Goal: Communication & Community: Answer question/provide support

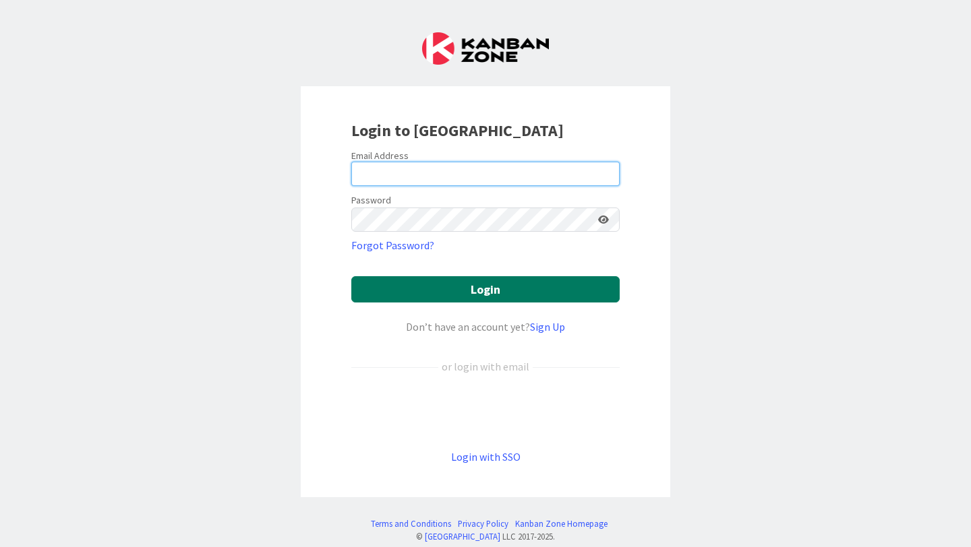
type input "[PERSON_NAME][EMAIL_ADDRESS][PERSON_NAME][DOMAIN_NAME]"
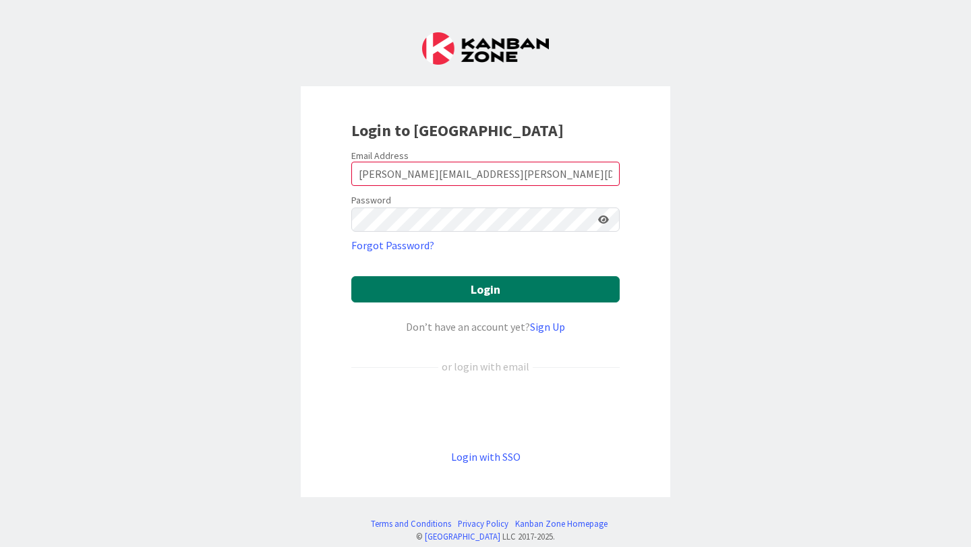
click at [460, 289] on button "Login" at bounding box center [485, 289] width 268 height 26
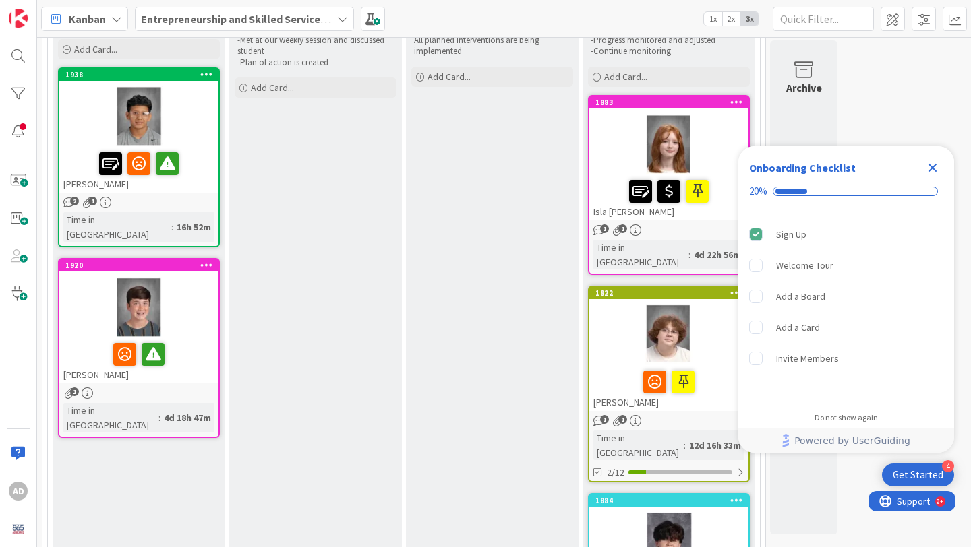
click at [930, 171] on icon "Close Checklist" at bounding box center [932, 168] width 16 height 16
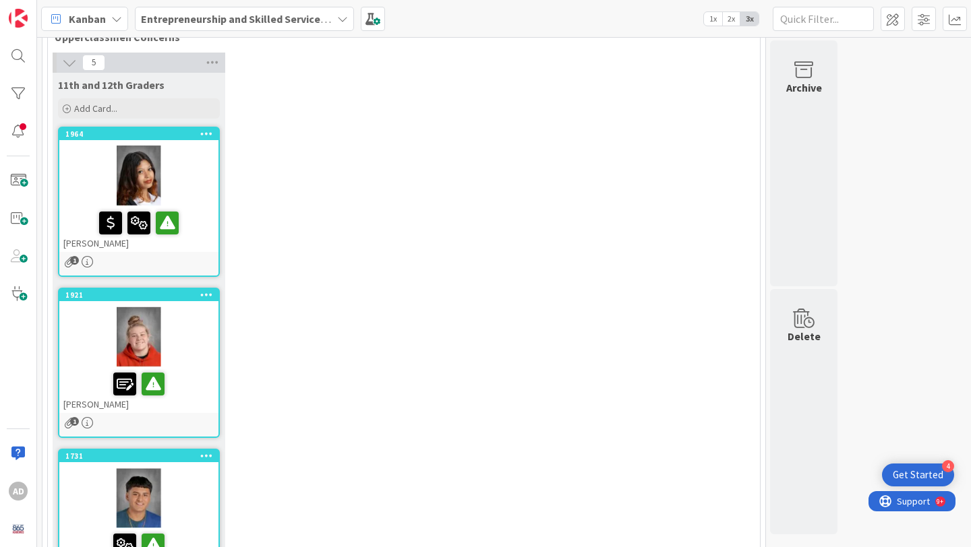
scroll to position [900, 0]
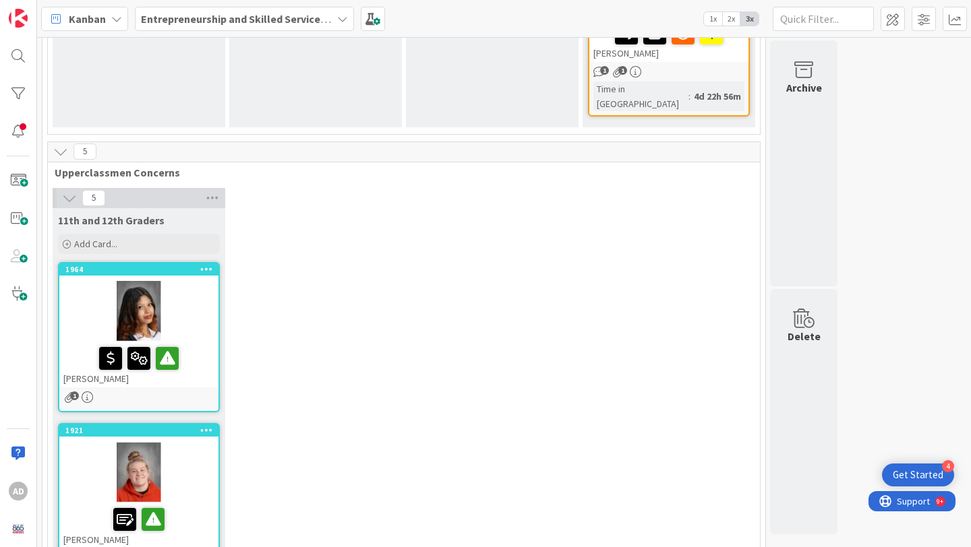
click at [73, 392] on span "1" at bounding box center [74, 396] width 9 height 9
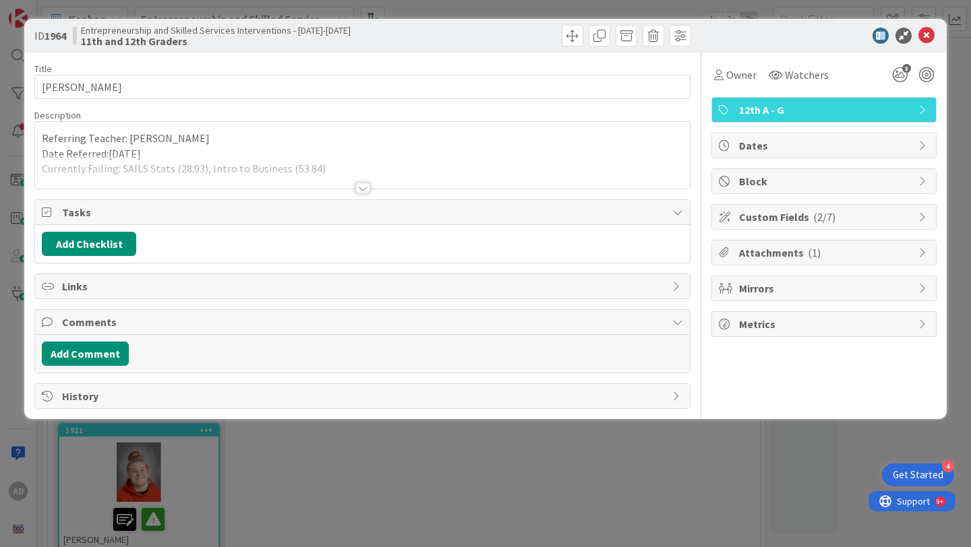
click at [365, 186] on div at bounding box center [362, 188] width 15 height 11
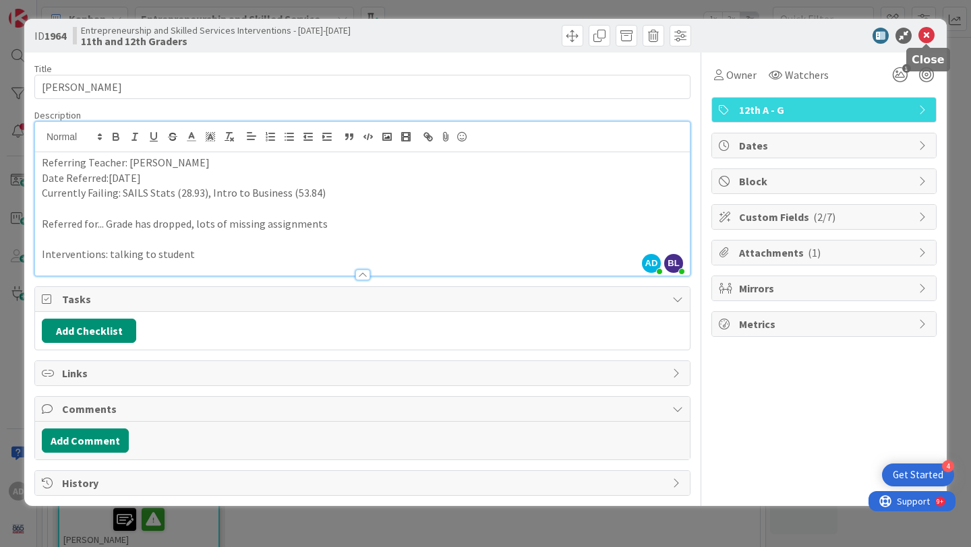
click at [930, 33] on icon at bounding box center [926, 36] width 16 height 16
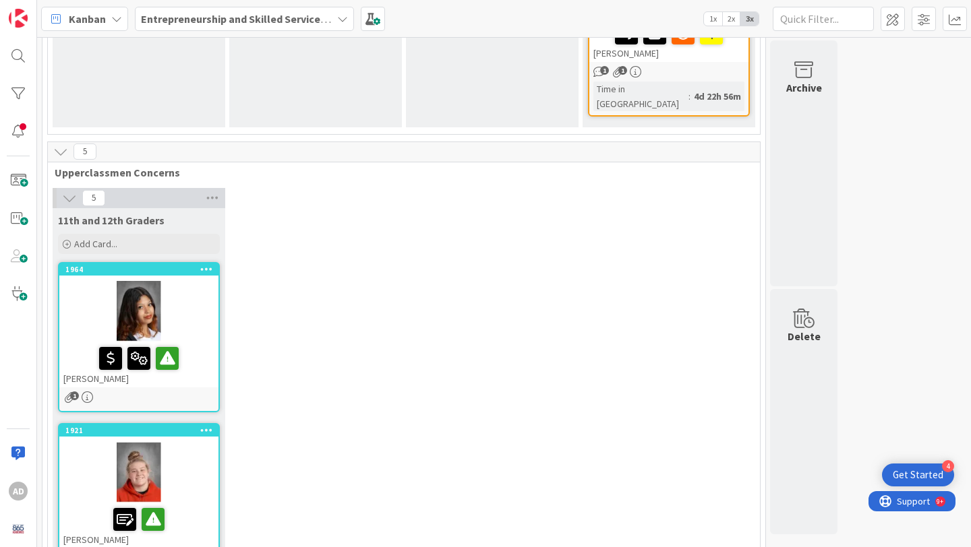
click at [195, 342] on div "[PERSON_NAME]" at bounding box center [138, 365] width 159 height 46
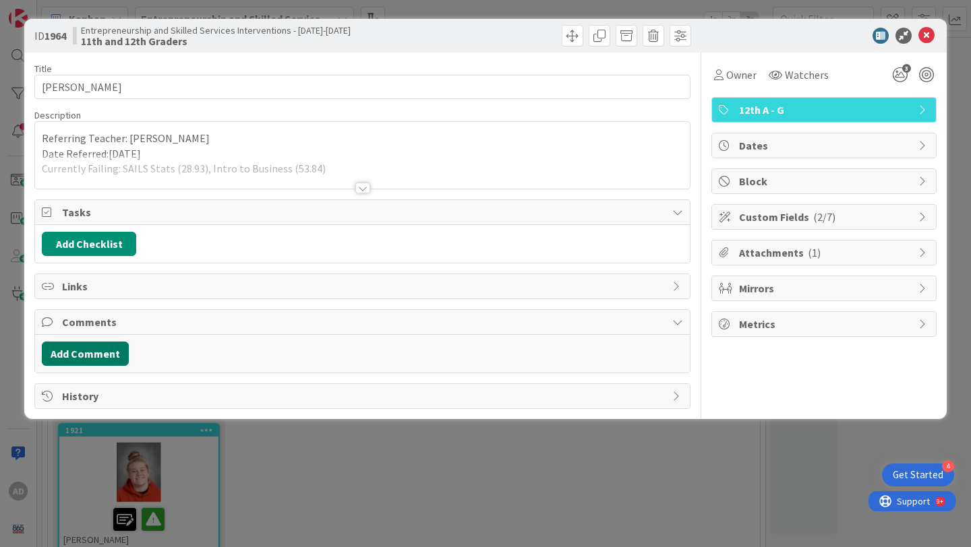
click at [108, 354] on button "Add Comment" at bounding box center [85, 354] width 87 height 24
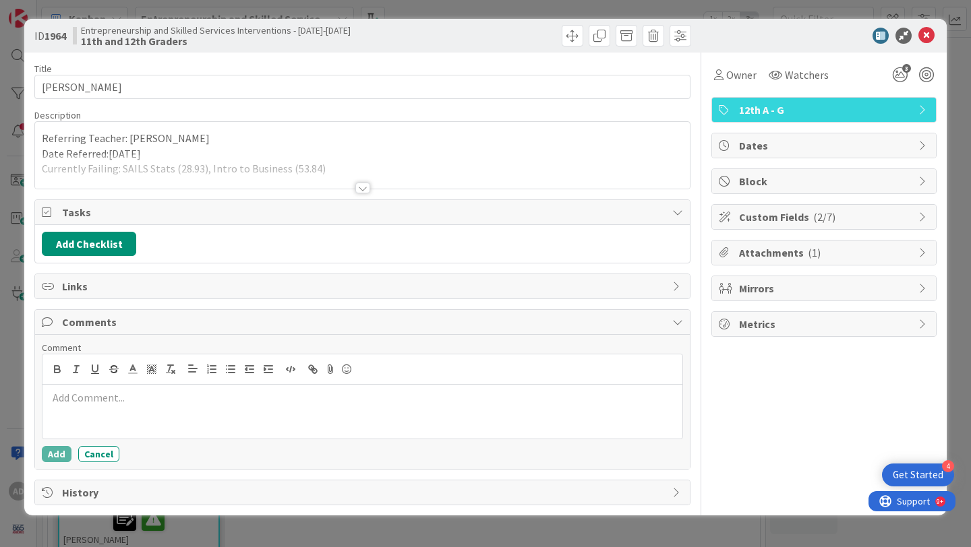
click at [125, 404] on p at bounding box center [362, 398] width 629 height 16
click at [366, 188] on div at bounding box center [362, 188] width 15 height 11
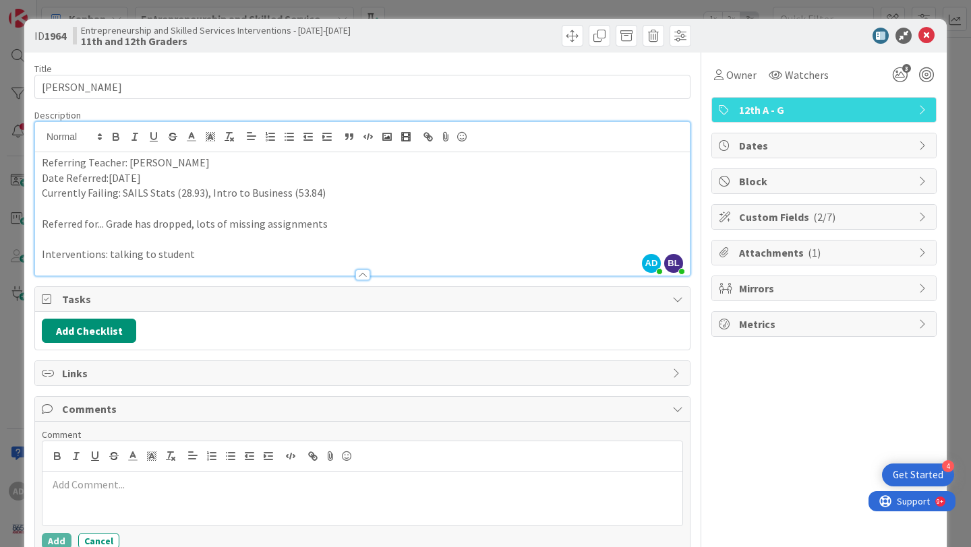
click at [251, 258] on p "Interventions: talking to student" at bounding box center [362, 255] width 641 height 16
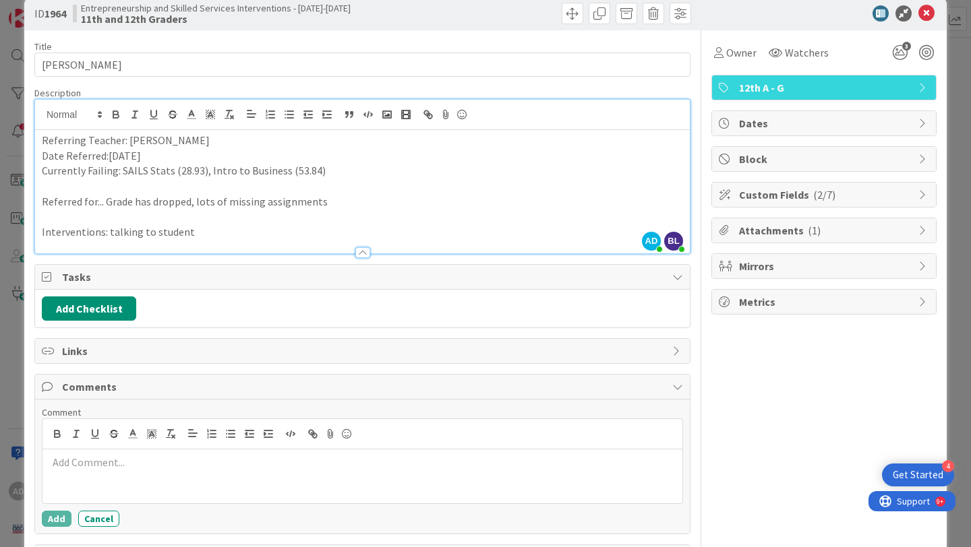
scroll to position [74, 0]
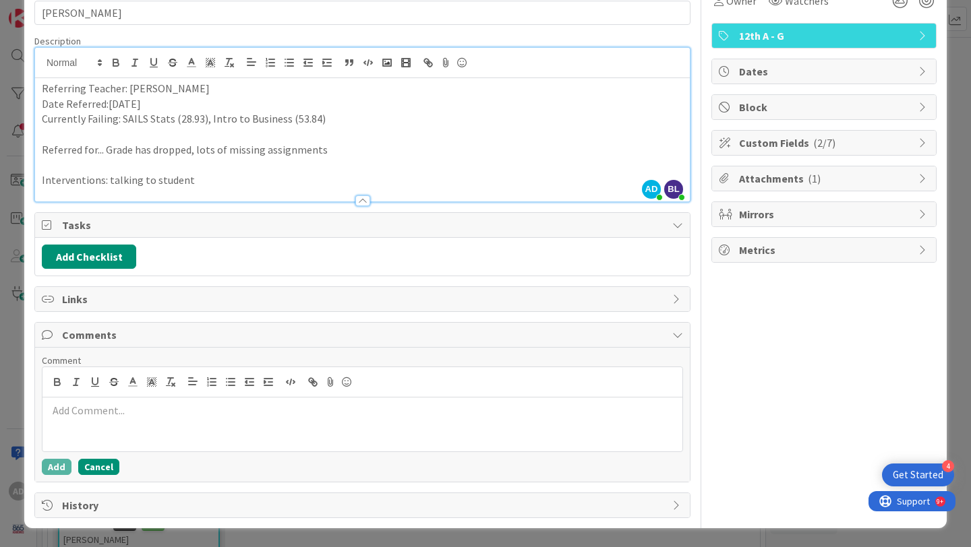
click at [100, 473] on button "Cancel" at bounding box center [98, 467] width 41 height 16
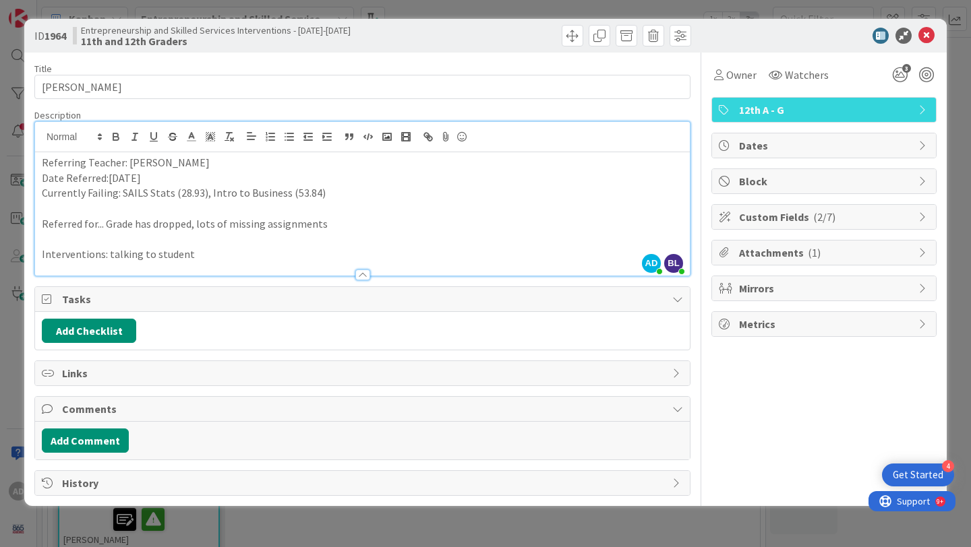
click at [114, 409] on span "Comments" at bounding box center [363, 409] width 603 height 16
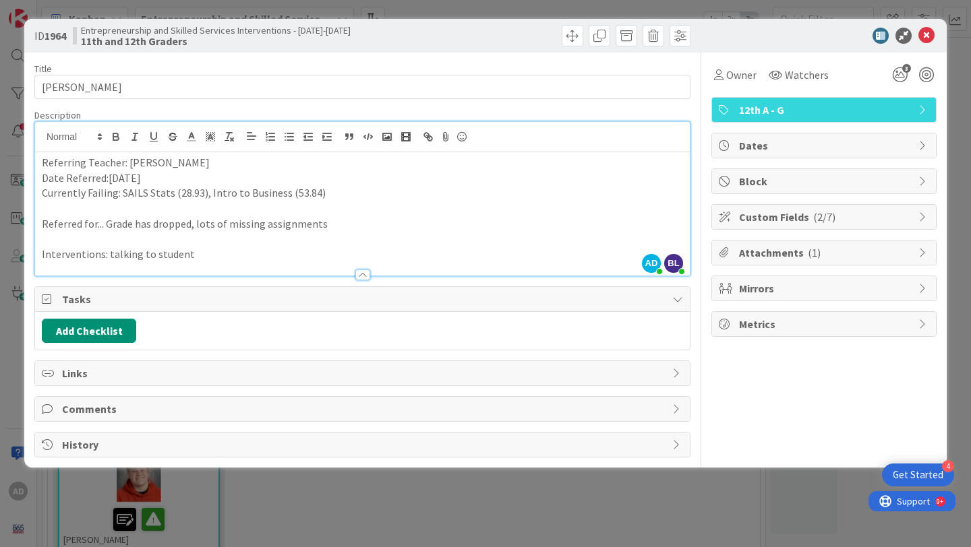
click at [114, 409] on span "Comments" at bounding box center [363, 409] width 603 height 16
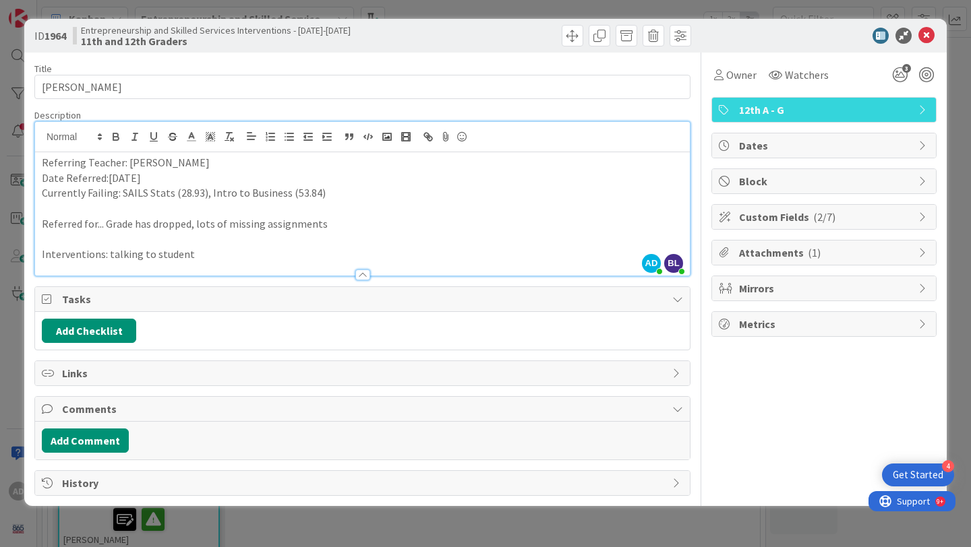
click at [364, 273] on div at bounding box center [362, 275] width 15 height 11
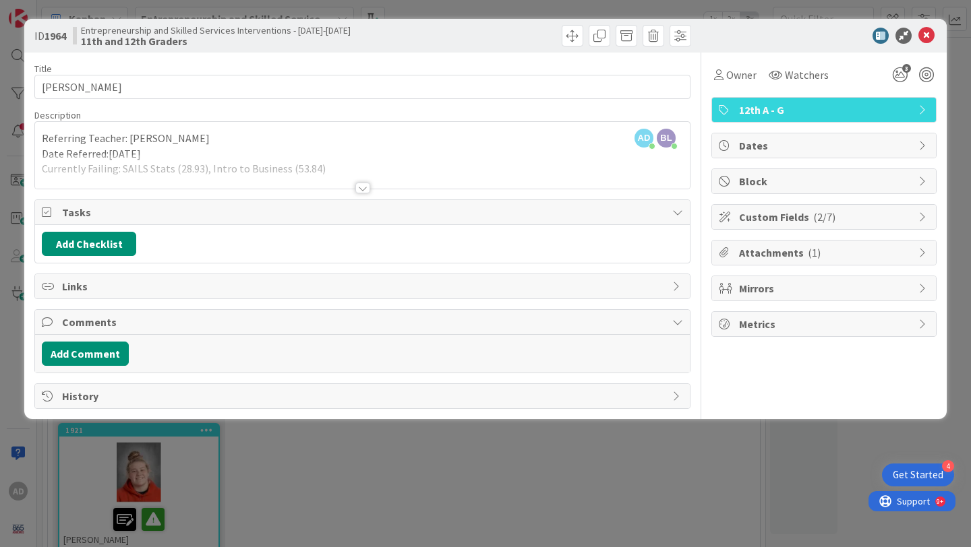
click at [361, 193] on div at bounding box center [362, 188] width 15 height 11
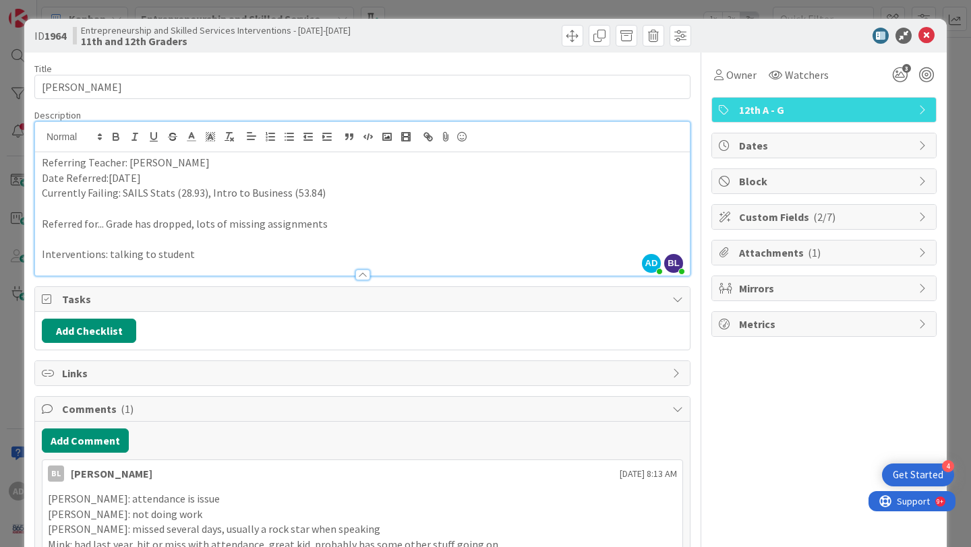
click at [772, 212] on span "Custom Fields ( 2/7 )" at bounding box center [825, 217] width 173 height 16
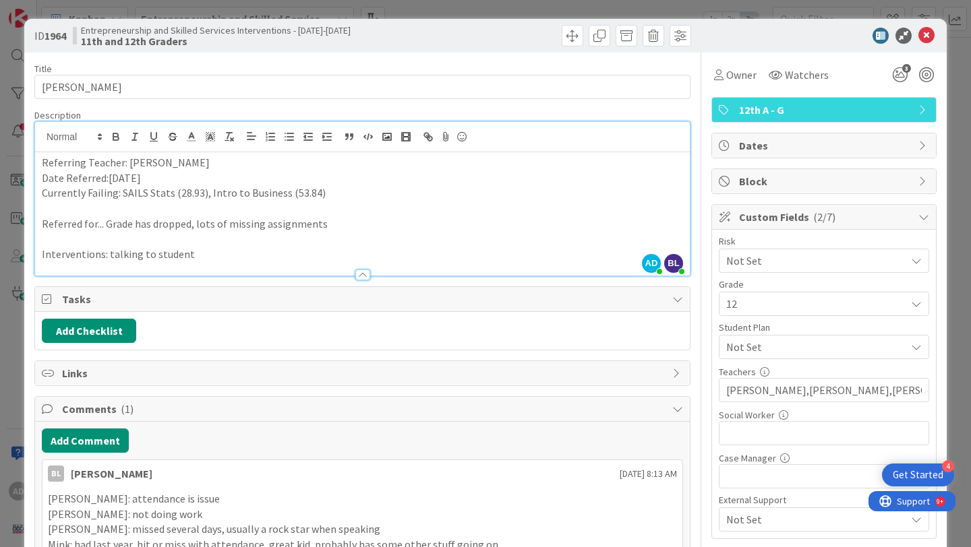
click at [780, 218] on span "Custom Fields ( 2/7 )" at bounding box center [825, 217] width 173 height 16
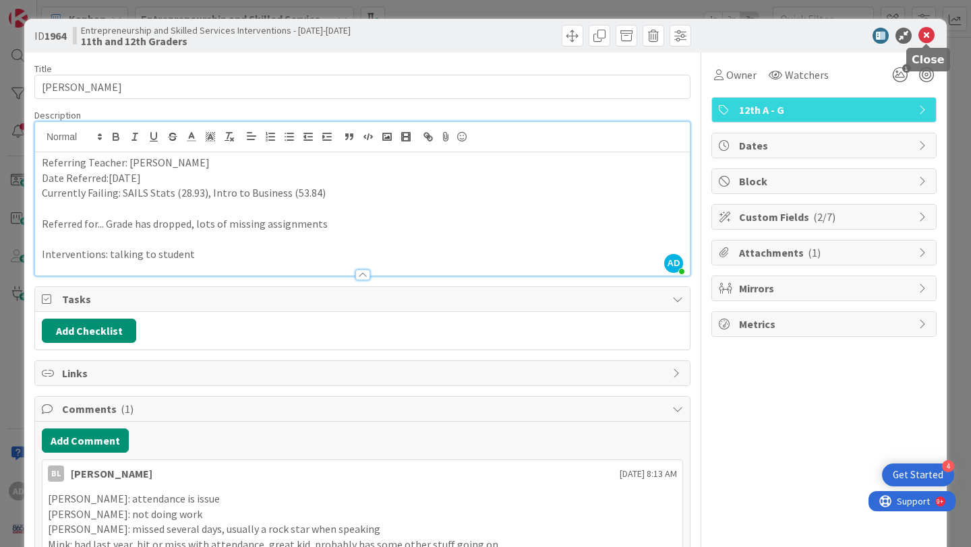
click at [931, 36] on icon at bounding box center [926, 36] width 16 height 16
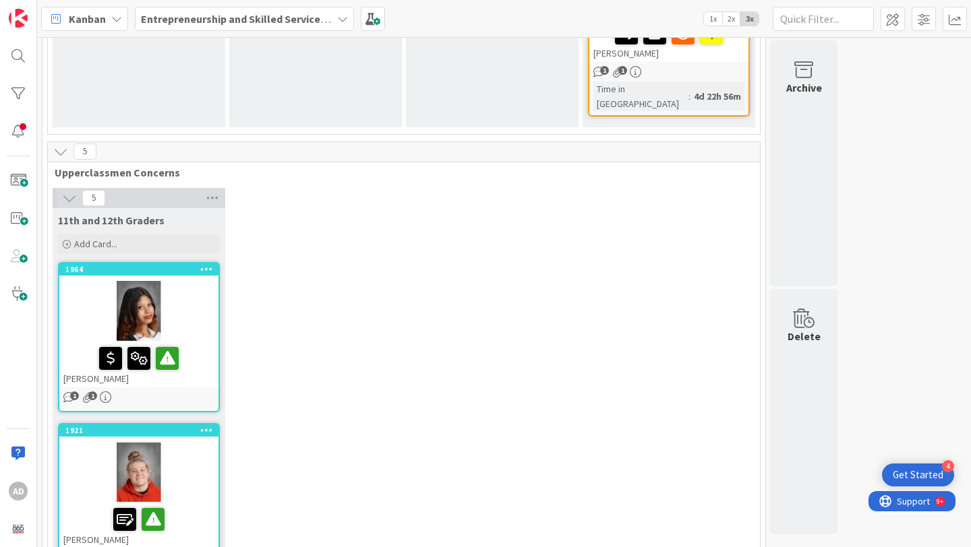
click at [179, 442] on div at bounding box center [138, 472] width 159 height 61
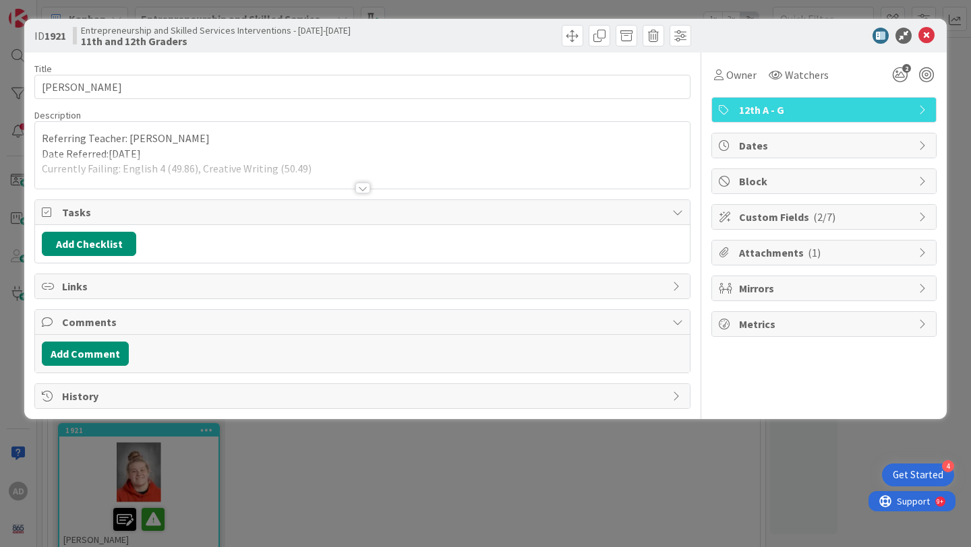
click at [366, 183] on div at bounding box center [362, 188] width 15 height 11
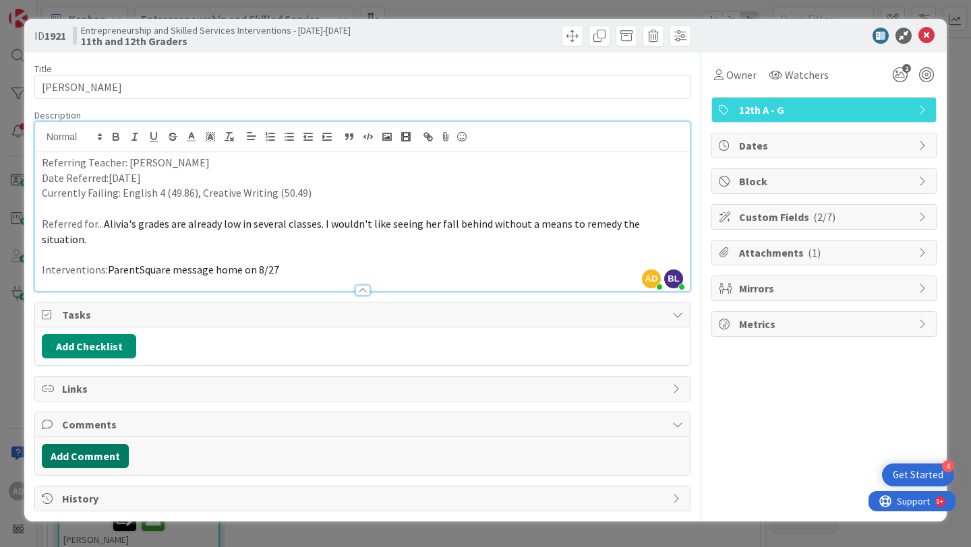
click at [105, 444] on button "Add Comment" at bounding box center [85, 456] width 87 height 24
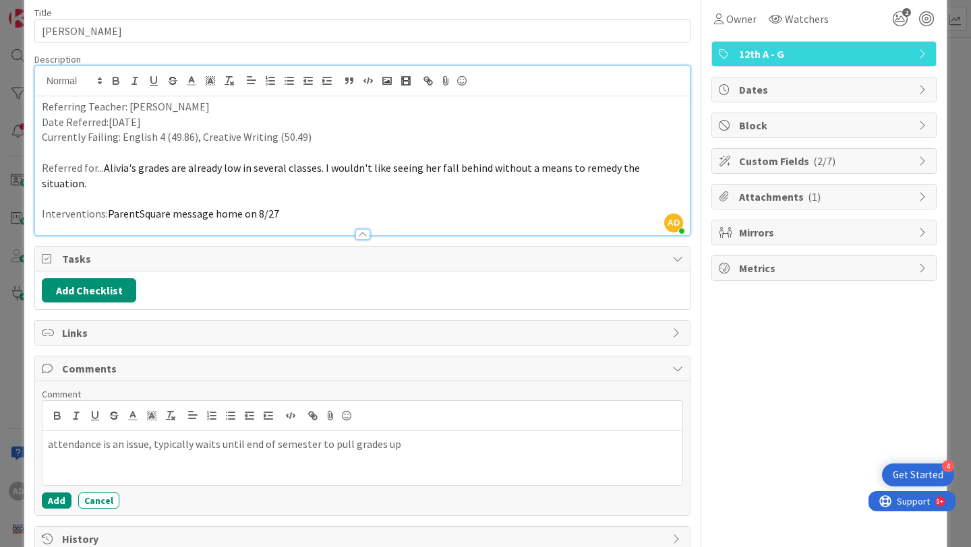
scroll to position [69, 0]
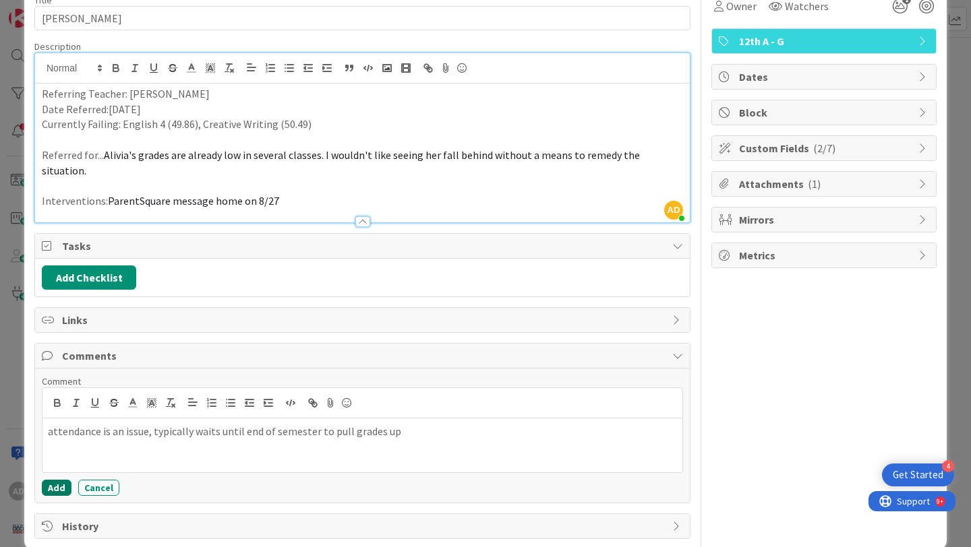
click at [57, 480] on button "Add" at bounding box center [57, 488] width 30 height 16
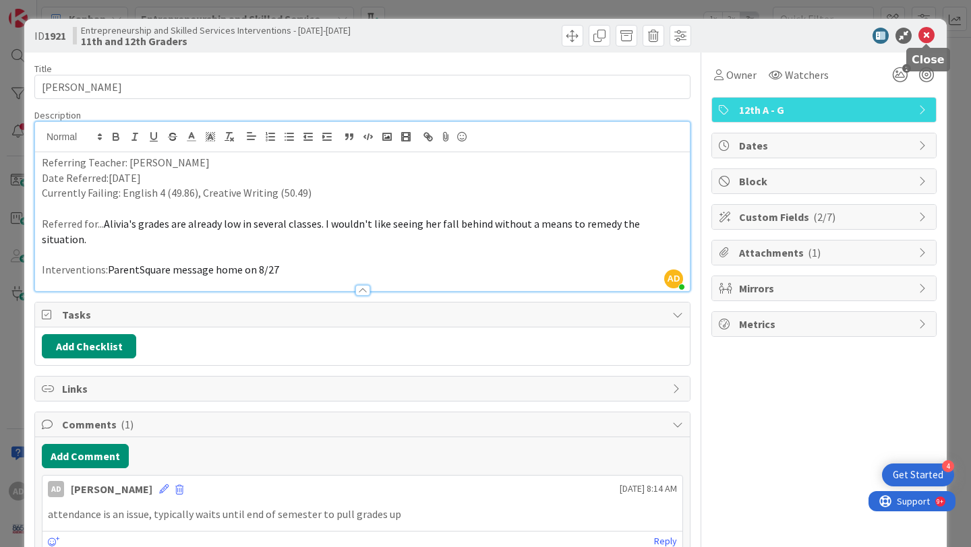
click at [928, 36] on icon at bounding box center [926, 36] width 16 height 16
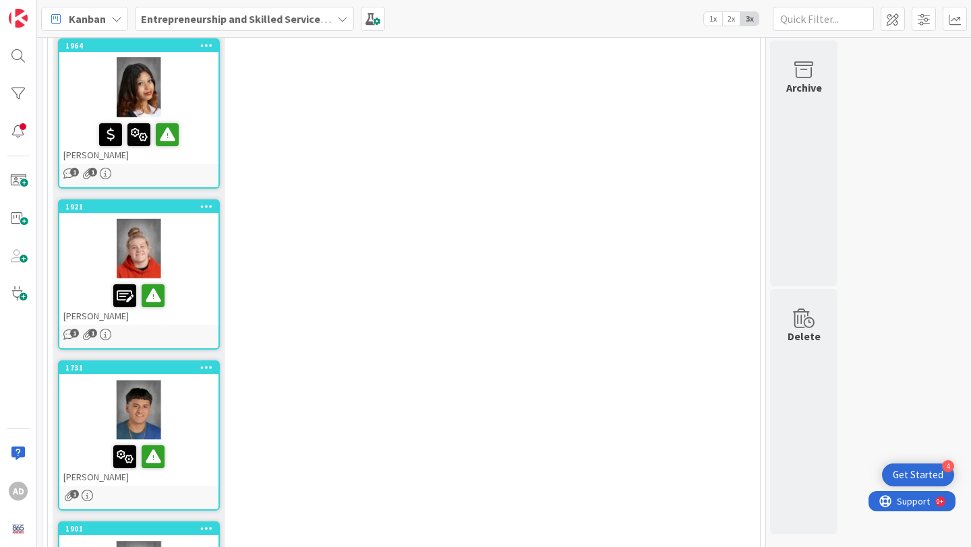
scroll to position [1125, 0]
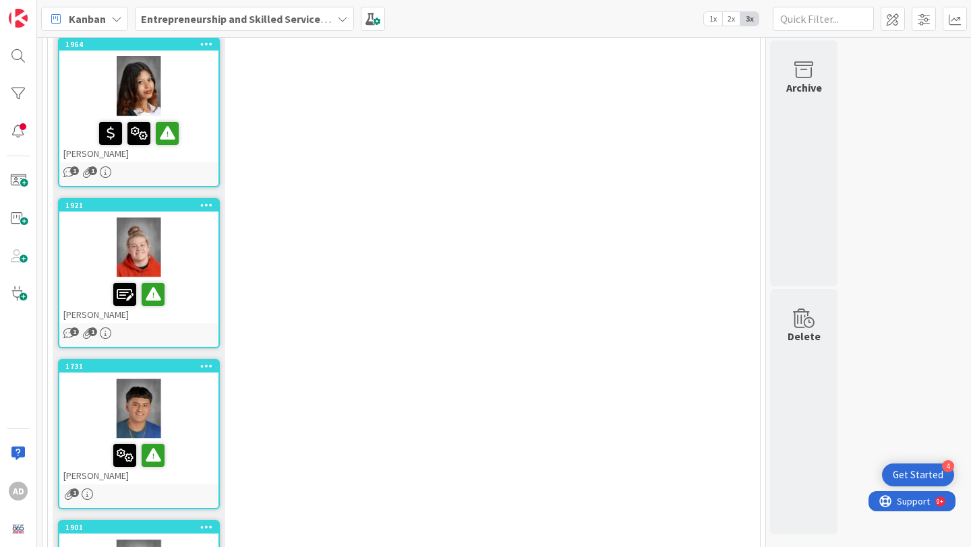
click at [202, 439] on div "[PERSON_NAME]" at bounding box center [138, 462] width 159 height 46
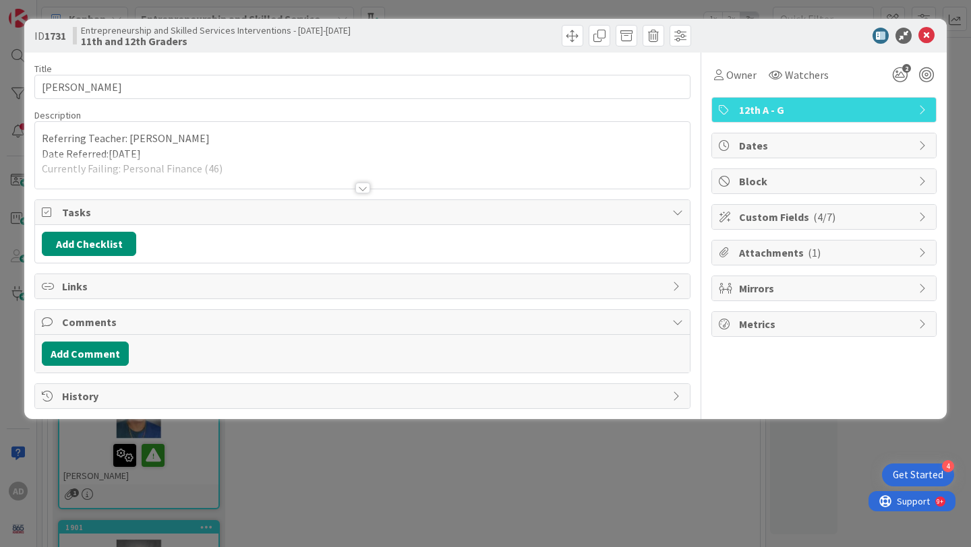
click at [275, 167] on div at bounding box center [362, 171] width 655 height 34
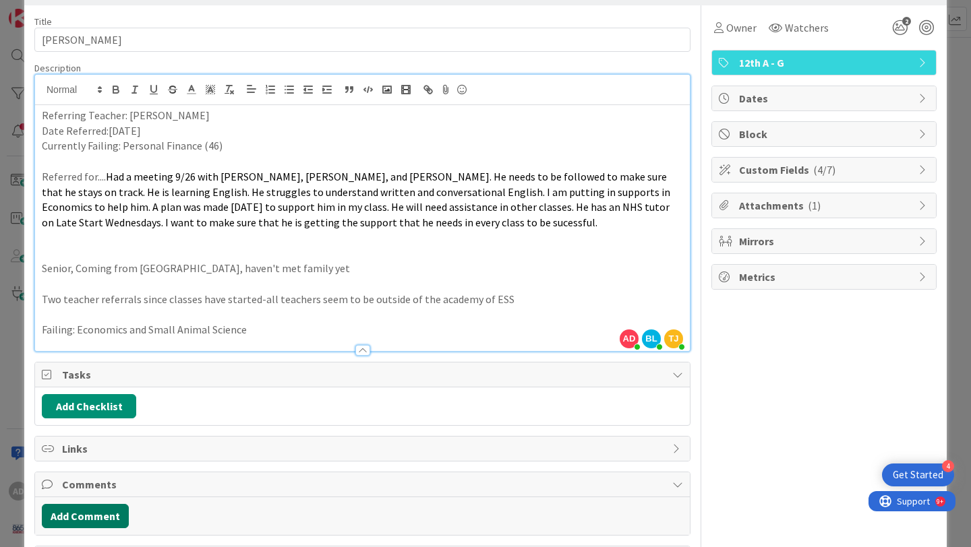
click at [94, 522] on button "Add Comment" at bounding box center [85, 516] width 87 height 24
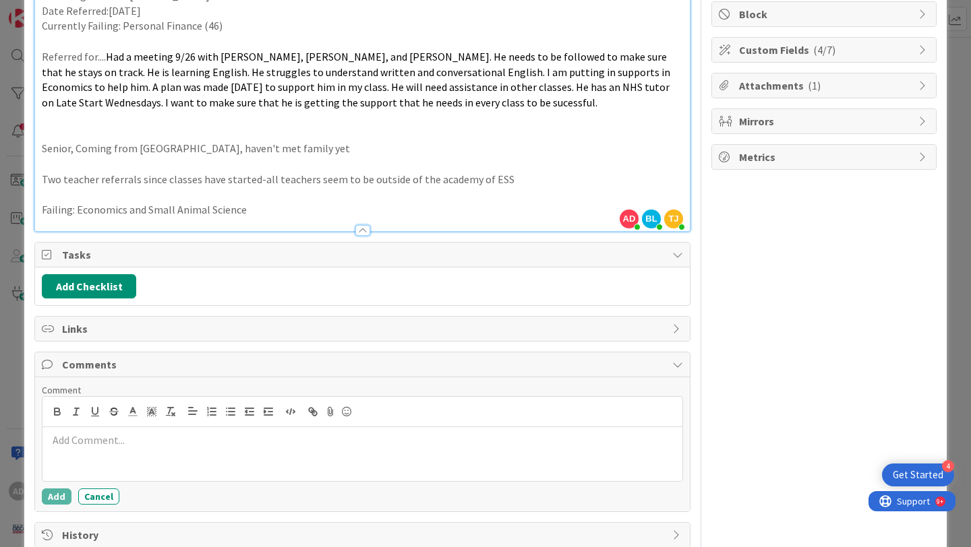
scroll to position [171, 0]
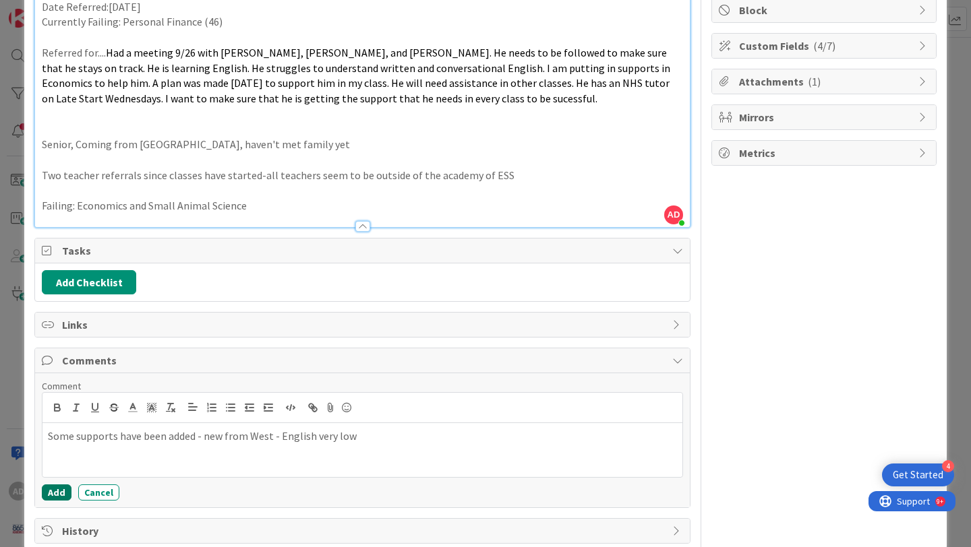
click at [60, 491] on button "Add" at bounding box center [57, 493] width 30 height 16
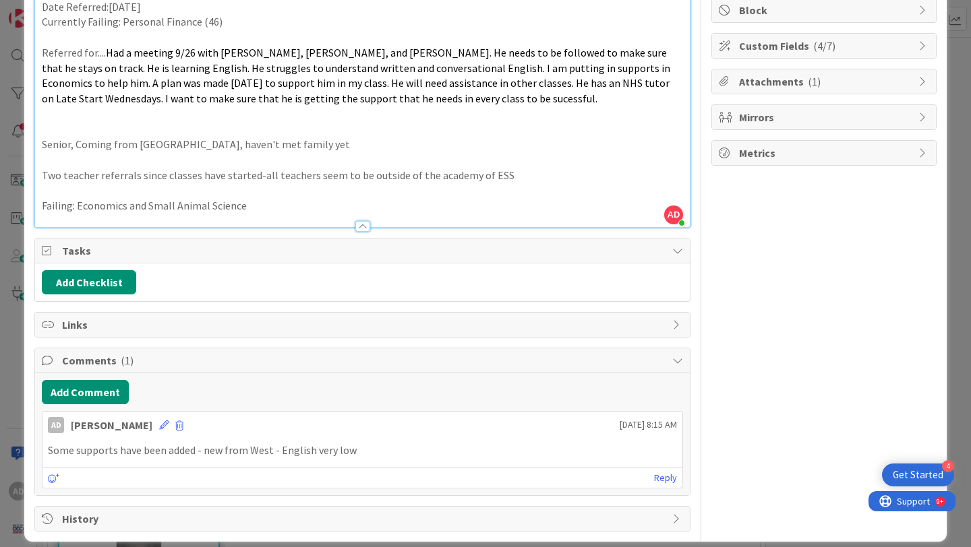
scroll to position [0, 0]
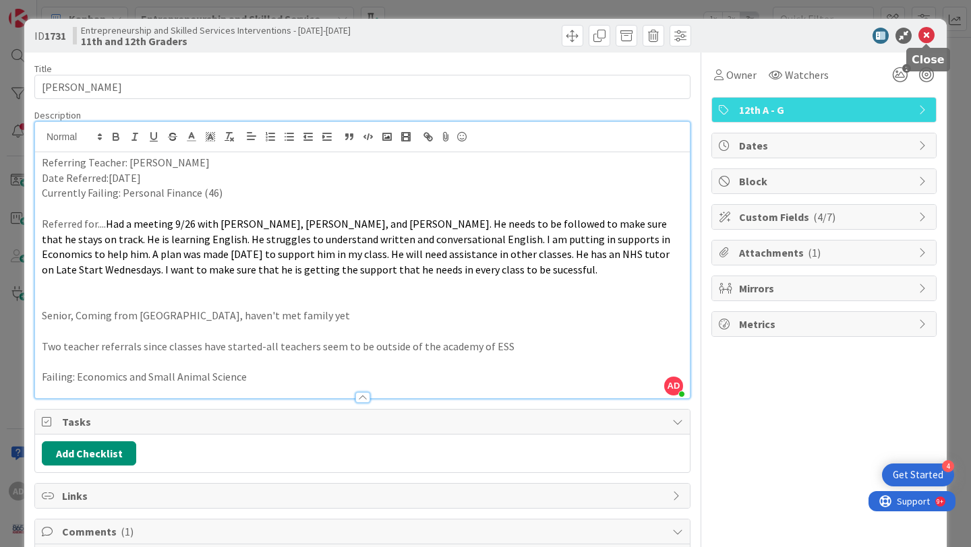
click at [932, 34] on icon at bounding box center [926, 36] width 16 height 16
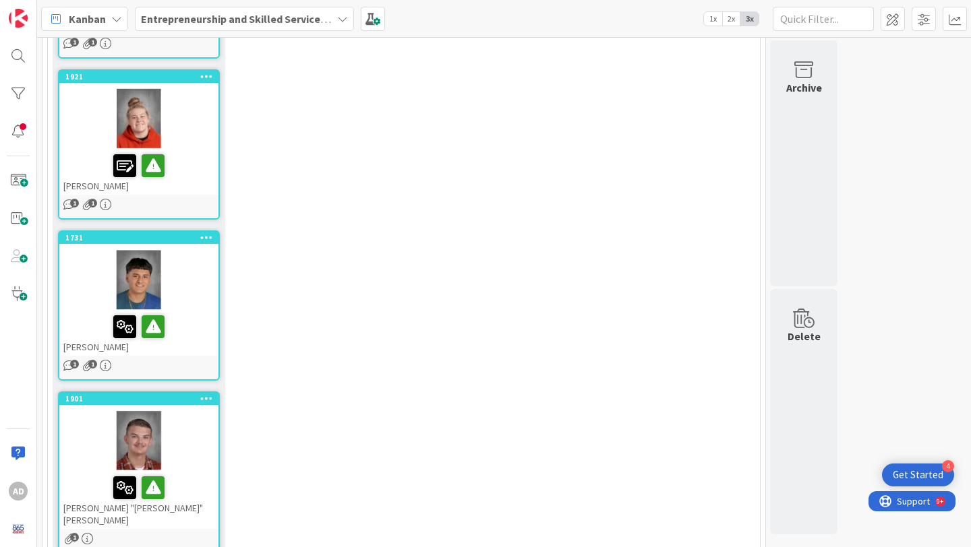
click at [200, 411] on div at bounding box center [138, 441] width 159 height 61
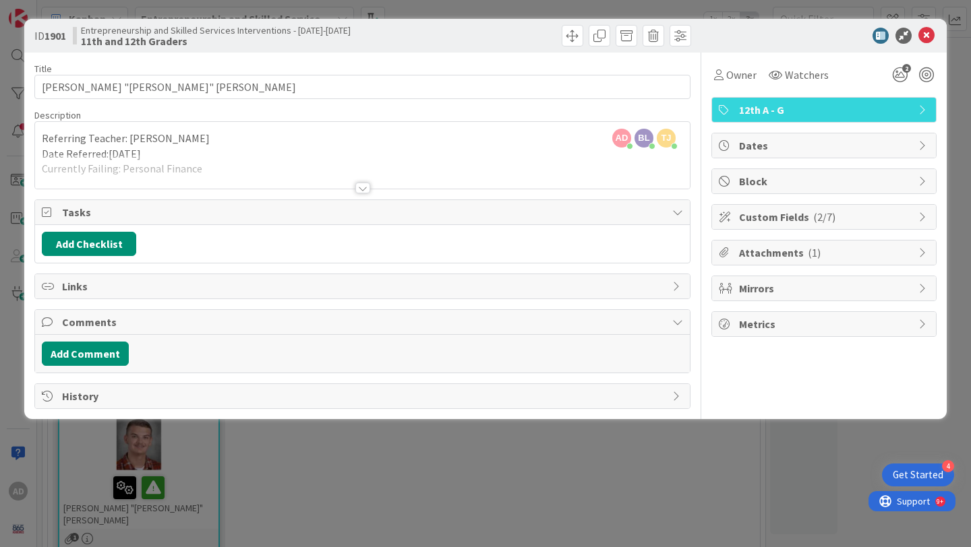
click at [334, 179] on div at bounding box center [362, 171] width 655 height 34
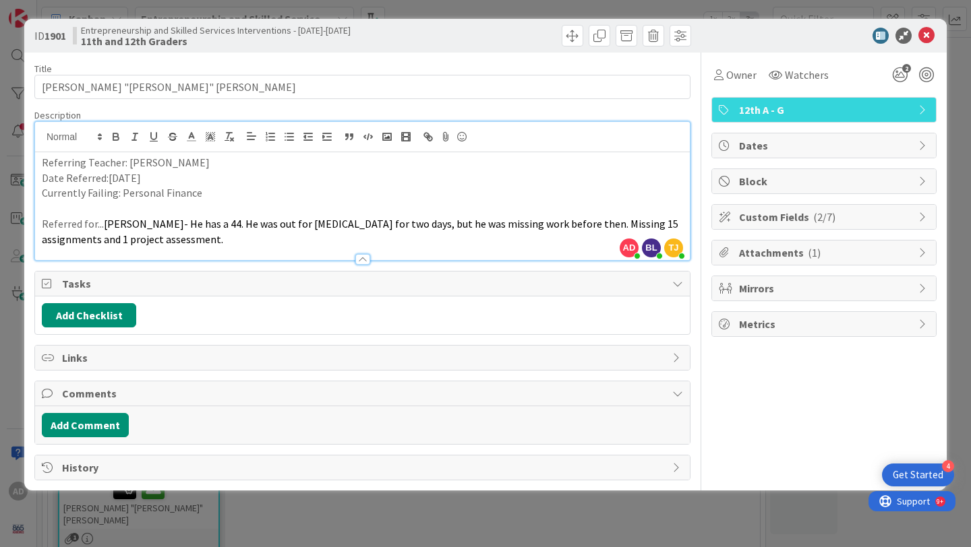
click at [817, 216] on span "( 2/7 )" at bounding box center [824, 216] width 22 height 13
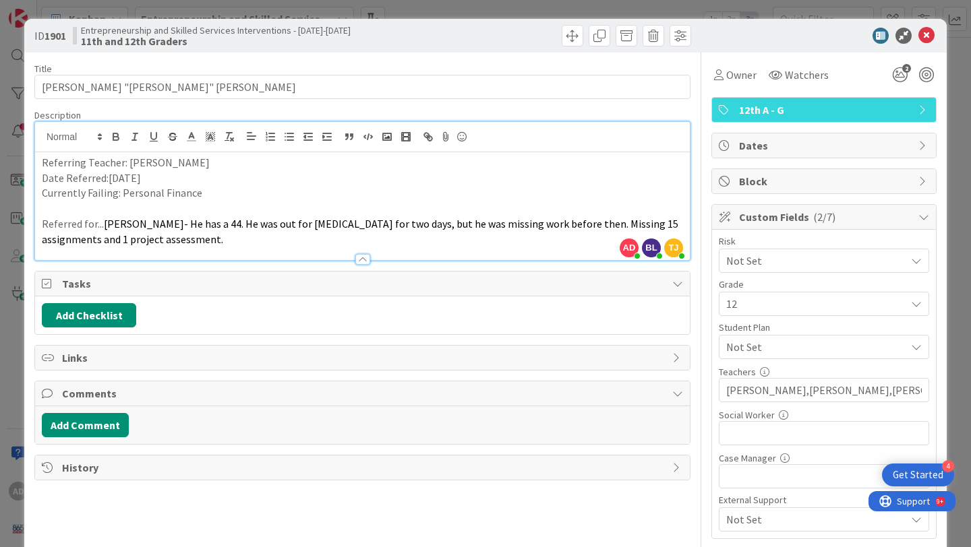
click at [817, 216] on span "( 2/7 )" at bounding box center [824, 216] width 22 height 13
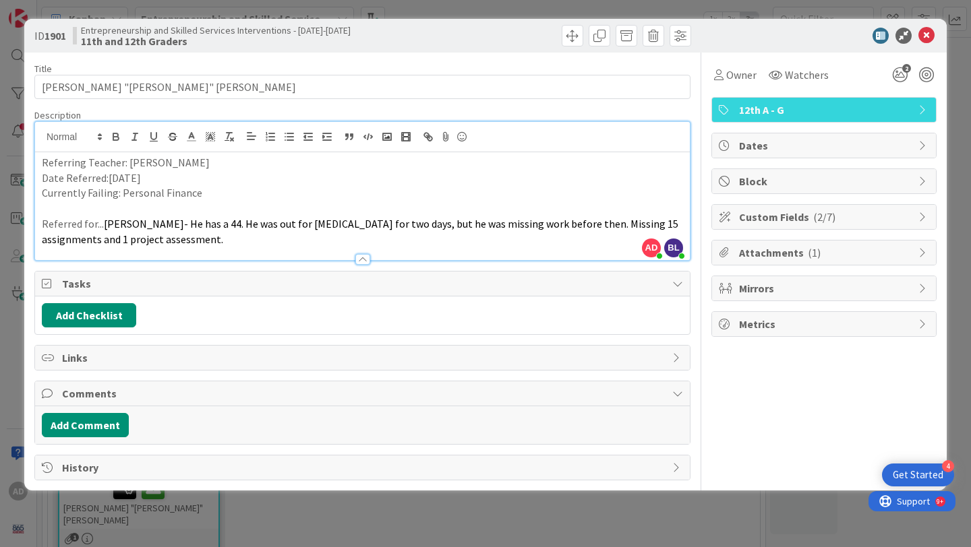
click at [795, 221] on span "Custom Fields ( 2/7 )" at bounding box center [825, 217] width 173 height 16
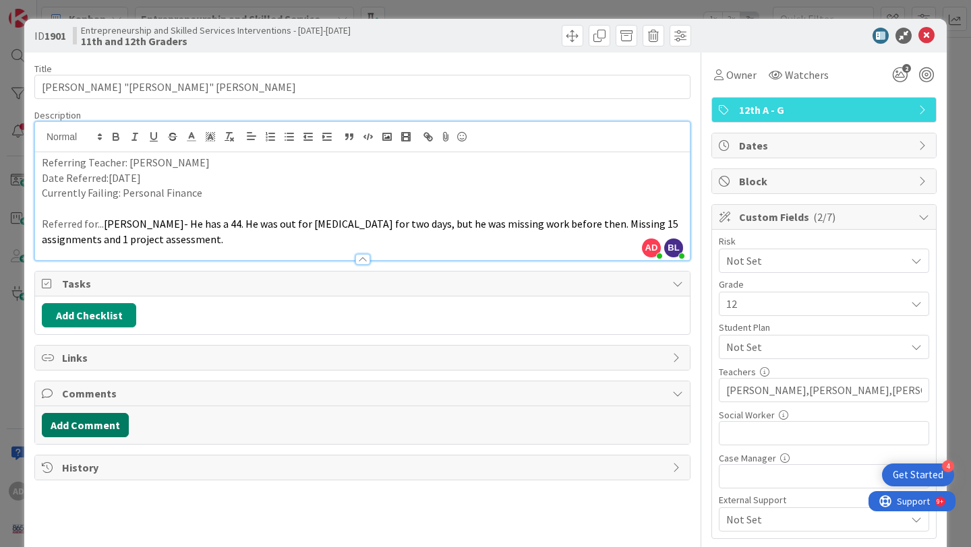
click at [104, 421] on button "Add Comment" at bounding box center [85, 425] width 87 height 24
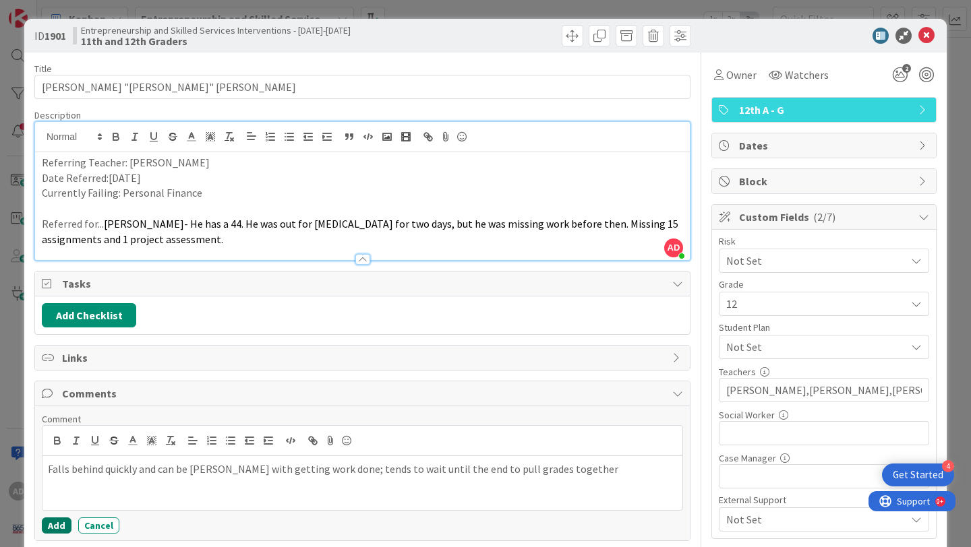
click at [59, 527] on button "Add" at bounding box center [57, 526] width 30 height 16
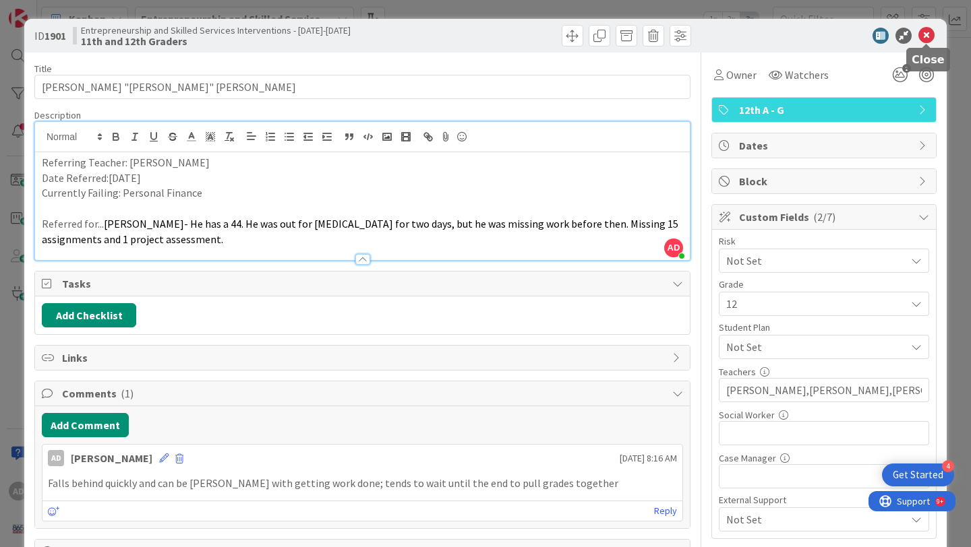
click at [931, 29] on icon at bounding box center [926, 36] width 16 height 16
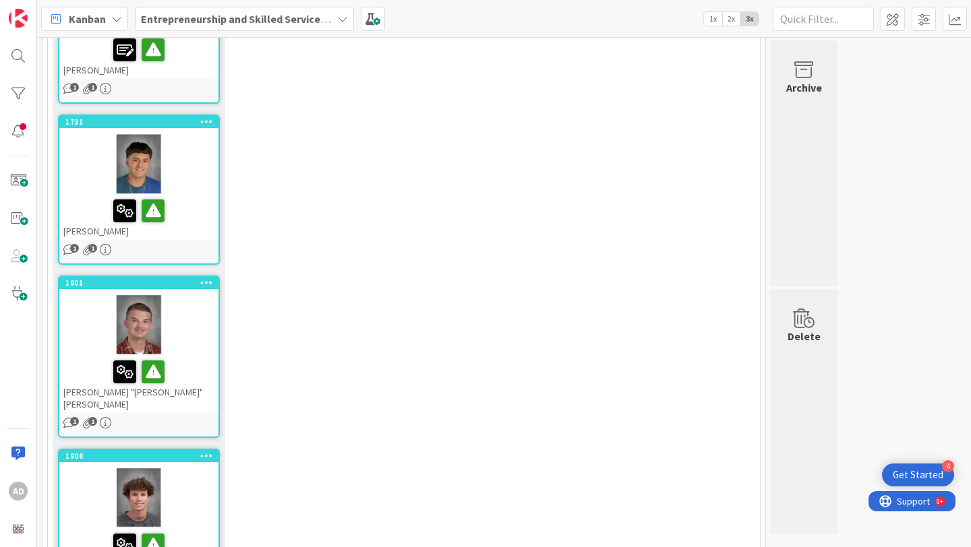
click at [179, 468] on div at bounding box center [138, 498] width 159 height 61
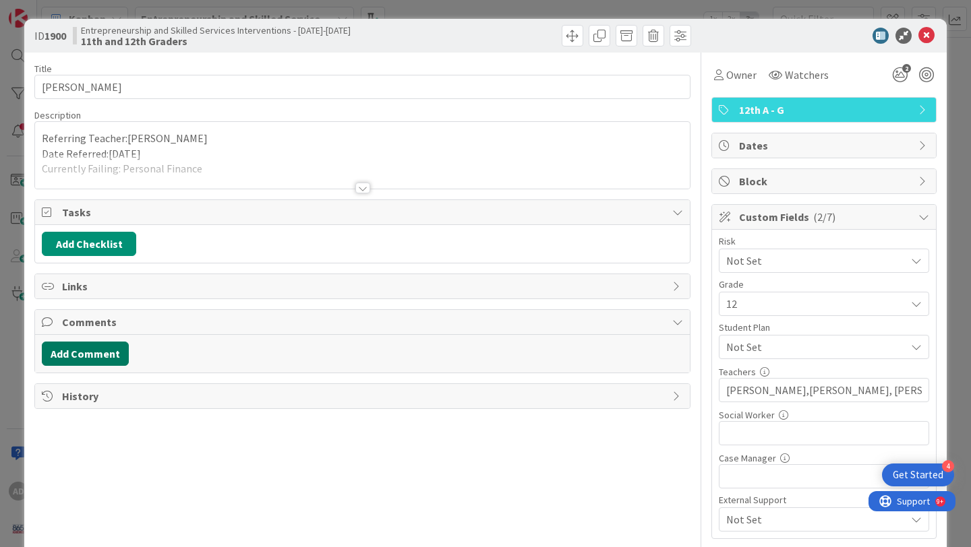
click at [102, 353] on button "Add Comment" at bounding box center [85, 354] width 87 height 24
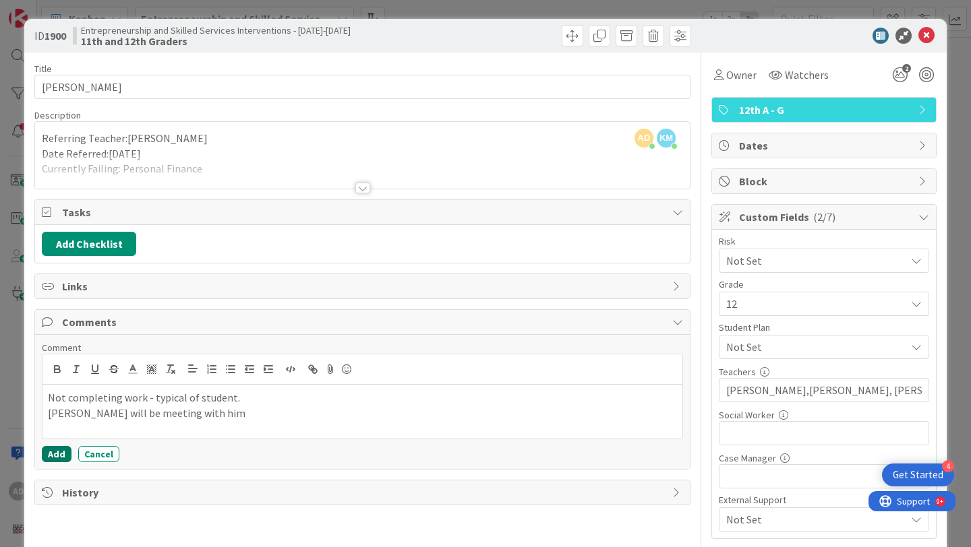
click at [63, 451] on button "Add" at bounding box center [57, 454] width 30 height 16
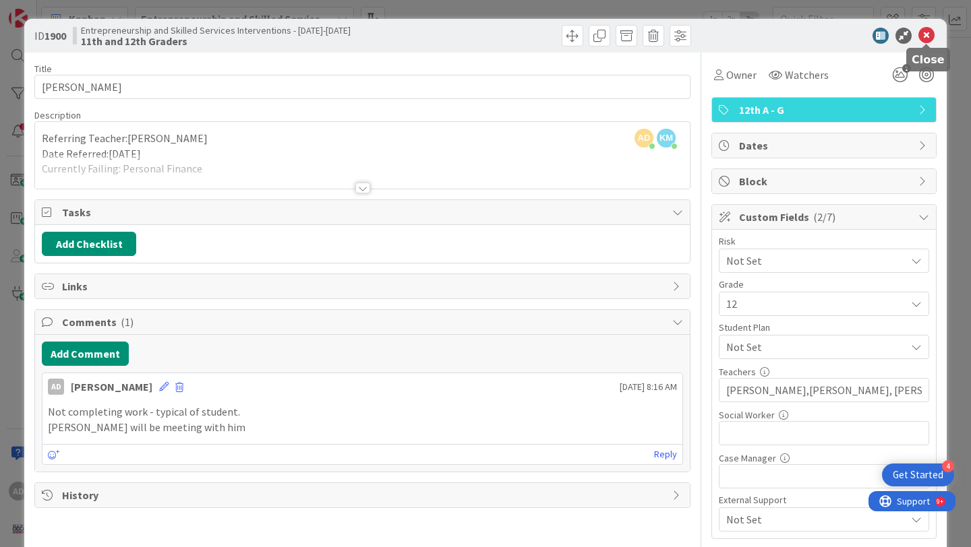
click at [930, 36] on icon at bounding box center [926, 36] width 16 height 16
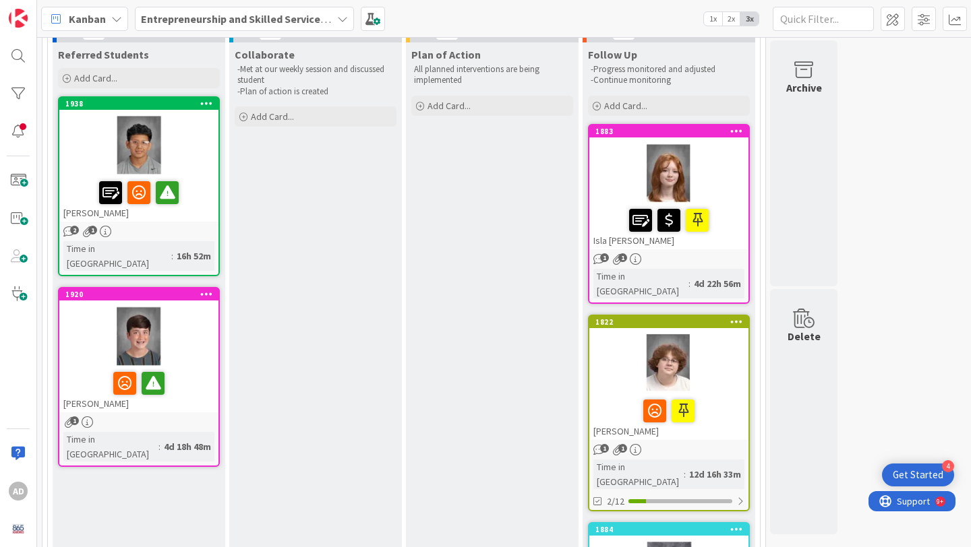
scroll to position [98, 0]
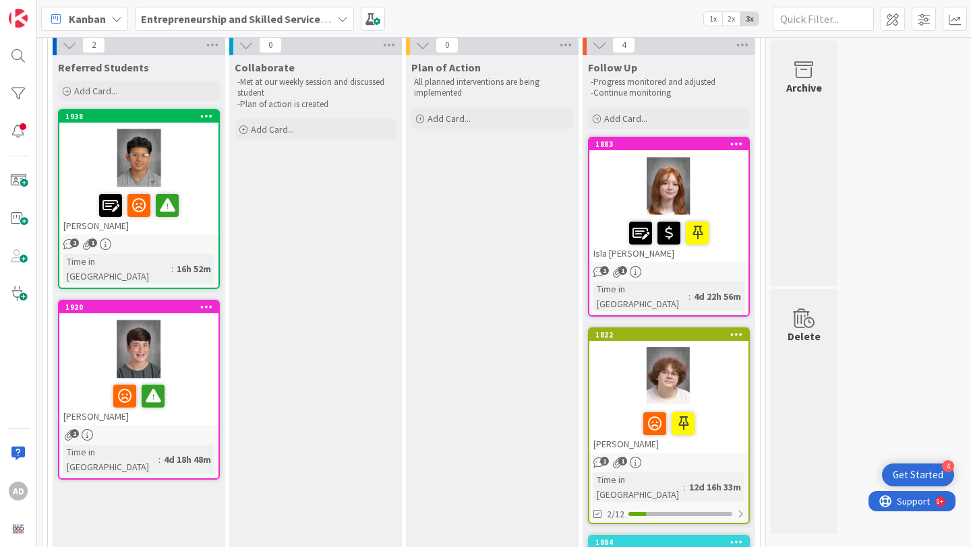
click at [727, 198] on div at bounding box center [668, 186] width 159 height 61
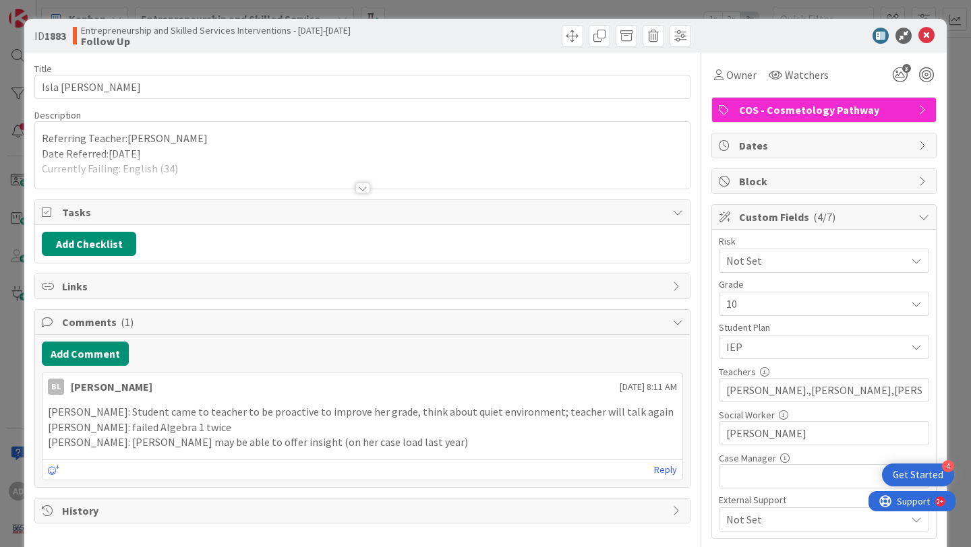
scroll to position [32, 0]
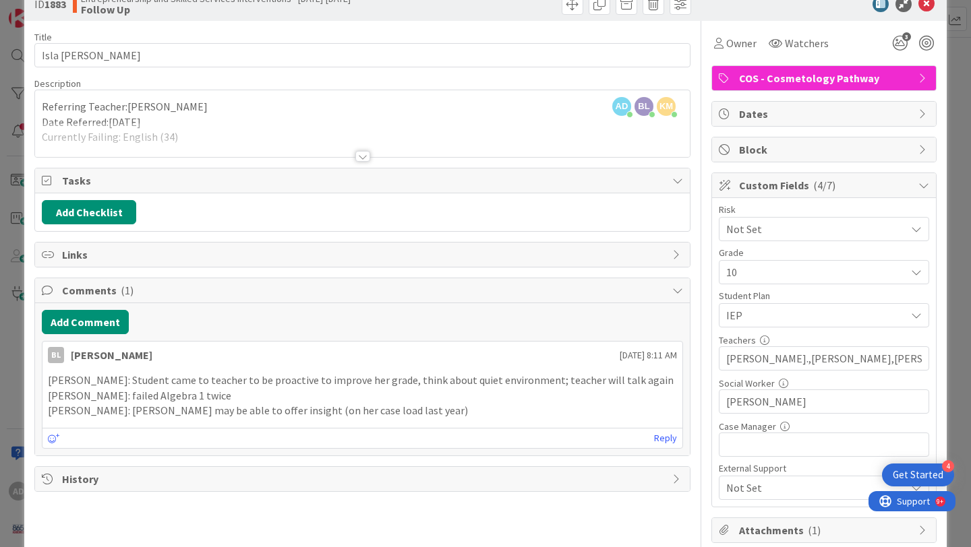
click at [432, 408] on p "[PERSON_NAME]: [PERSON_NAME] may be able to offer insight (on her case load las…" at bounding box center [362, 411] width 629 height 16
click at [92, 324] on button "Add Comment" at bounding box center [85, 322] width 87 height 24
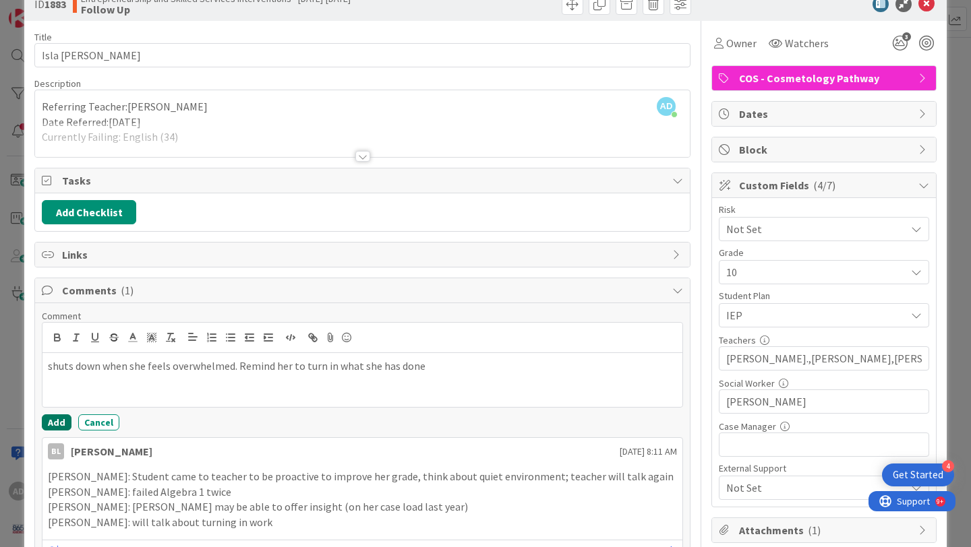
click at [53, 427] on button "Add" at bounding box center [57, 423] width 30 height 16
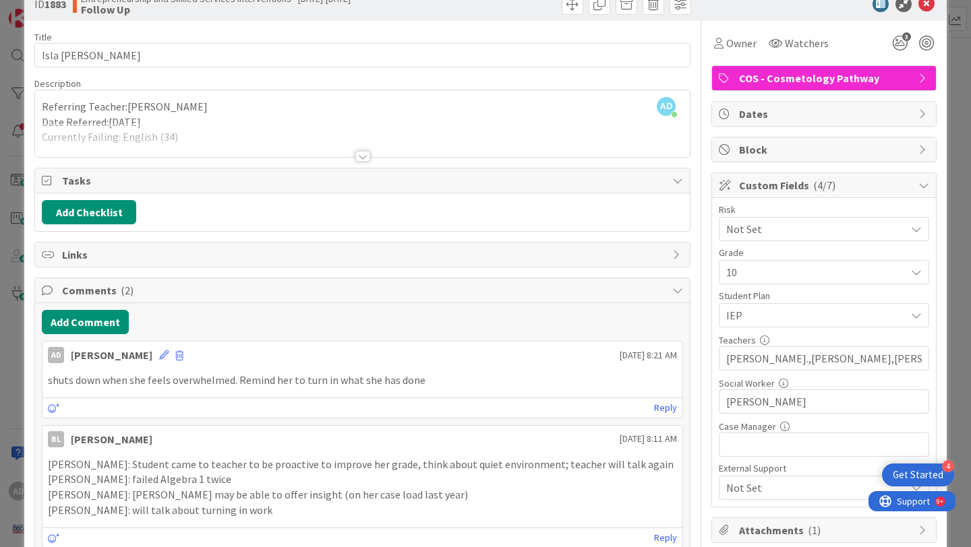
scroll to position [0, 0]
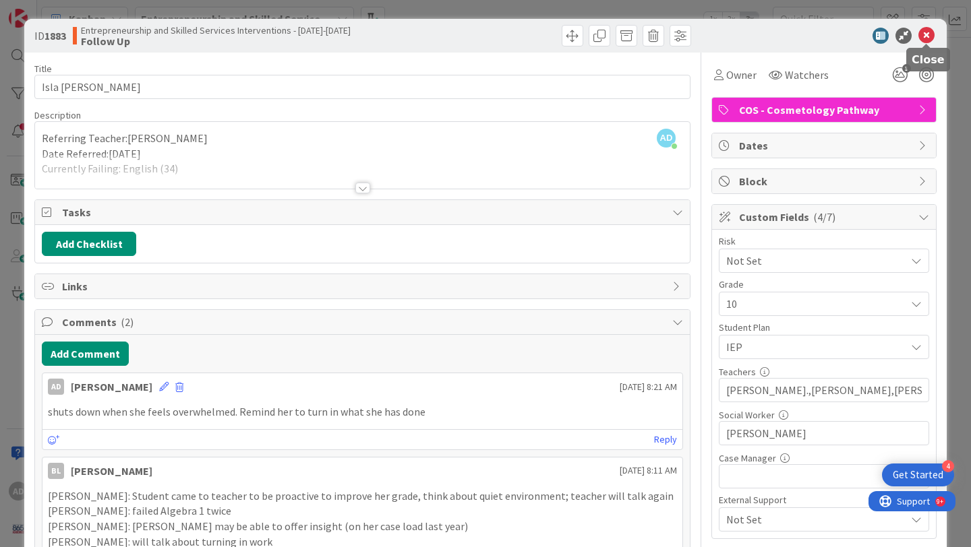
click at [927, 32] on icon at bounding box center [926, 36] width 16 height 16
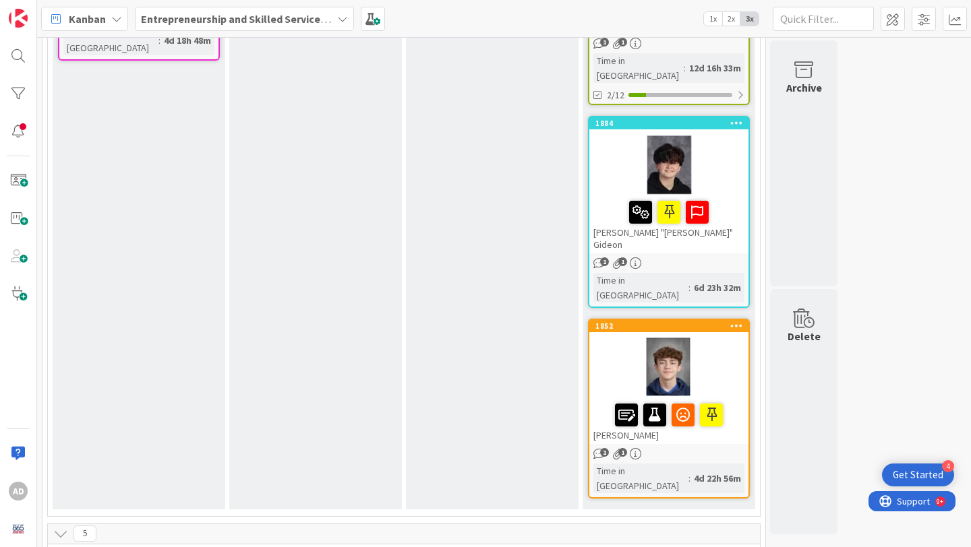
scroll to position [522, 0]
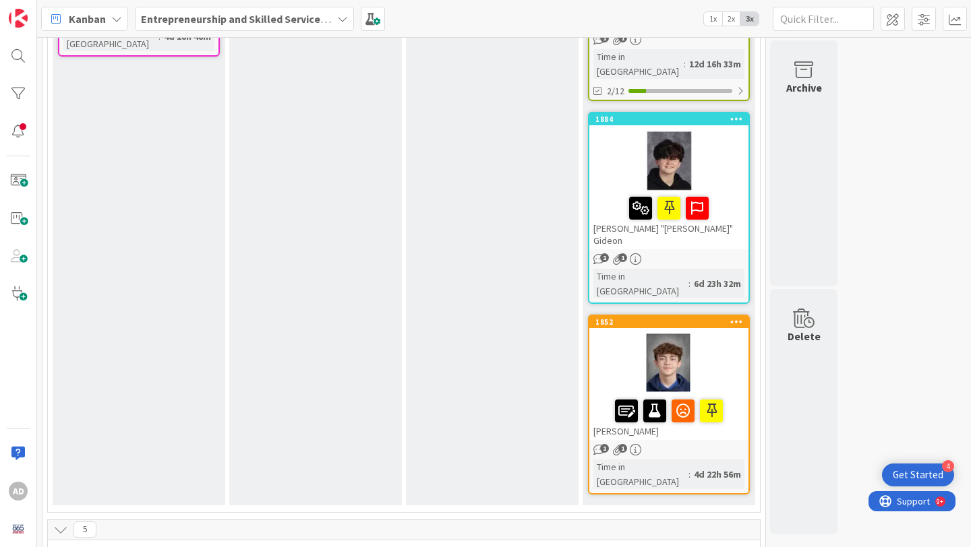
click at [732, 194] on div at bounding box center [668, 208] width 151 height 28
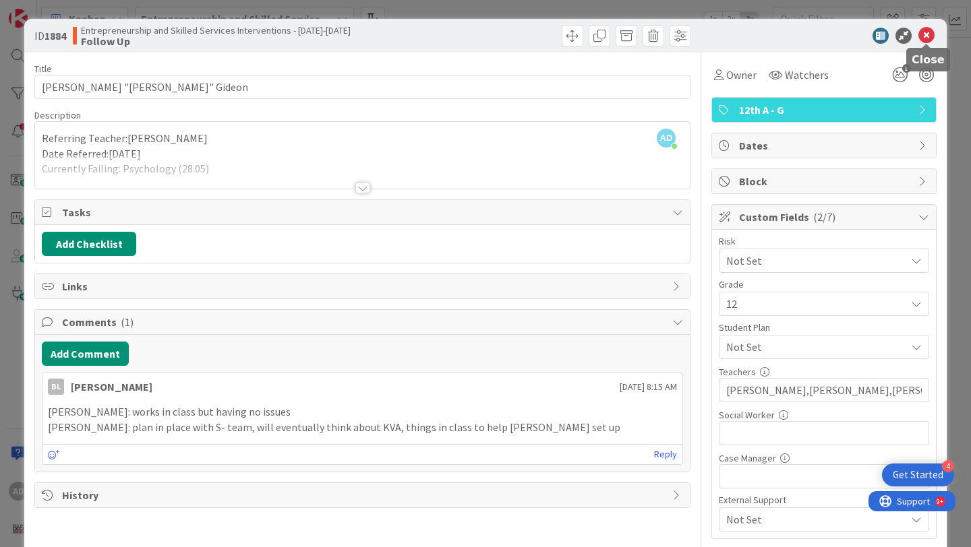
click at [930, 36] on icon at bounding box center [926, 36] width 16 height 16
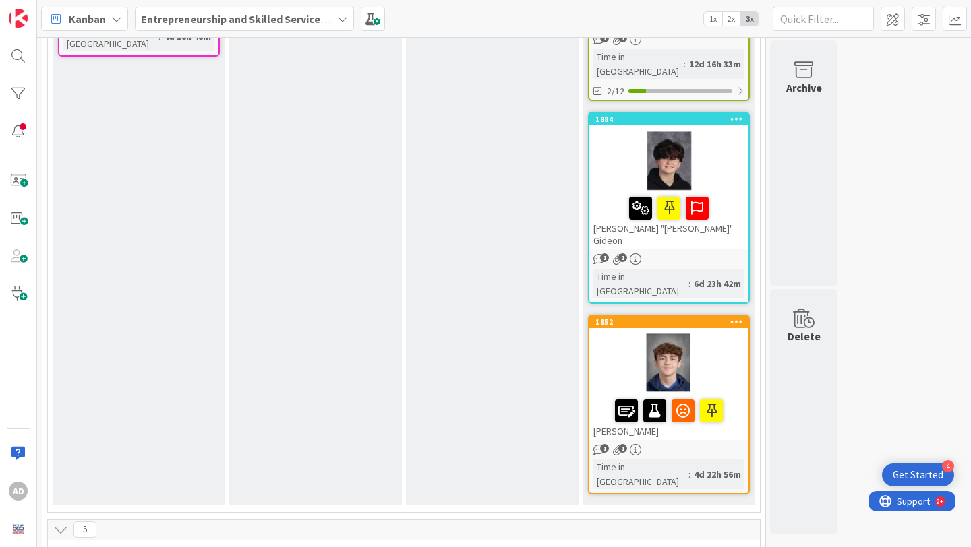
click at [720, 334] on div at bounding box center [668, 364] width 159 height 61
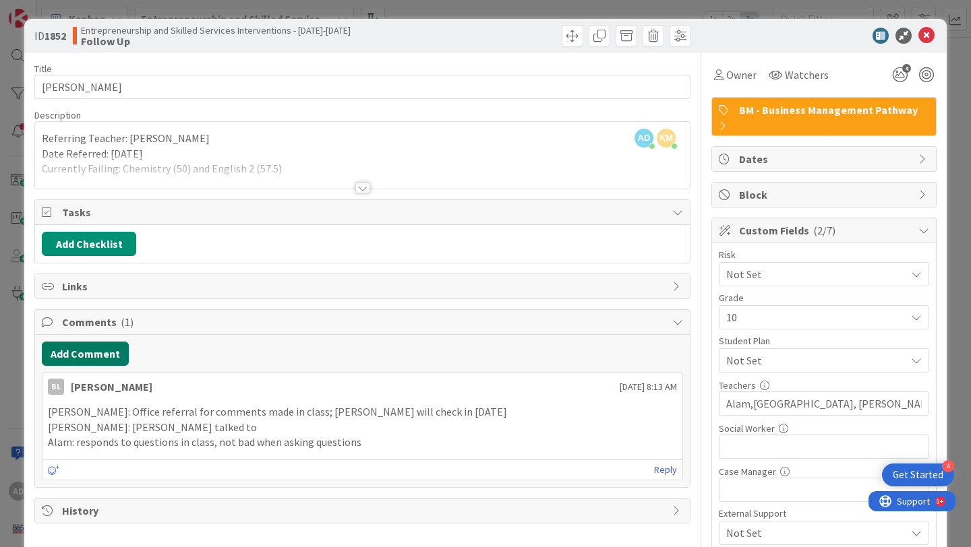
click at [90, 356] on button "Add Comment" at bounding box center [85, 354] width 87 height 24
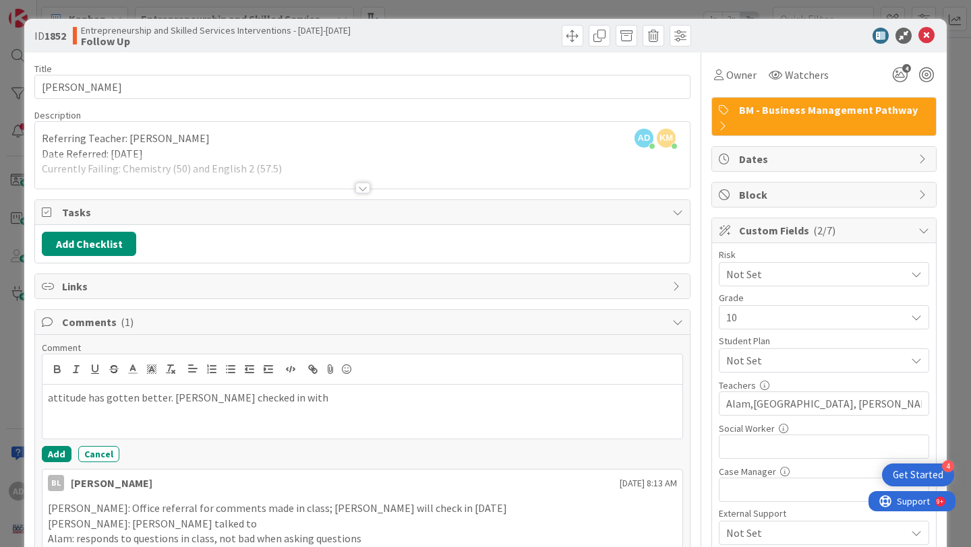
click at [53, 400] on p "attitude has gotten better. [PERSON_NAME] checked in with" at bounding box center [362, 398] width 629 height 16
click at [61, 453] on button "Add" at bounding box center [57, 454] width 30 height 16
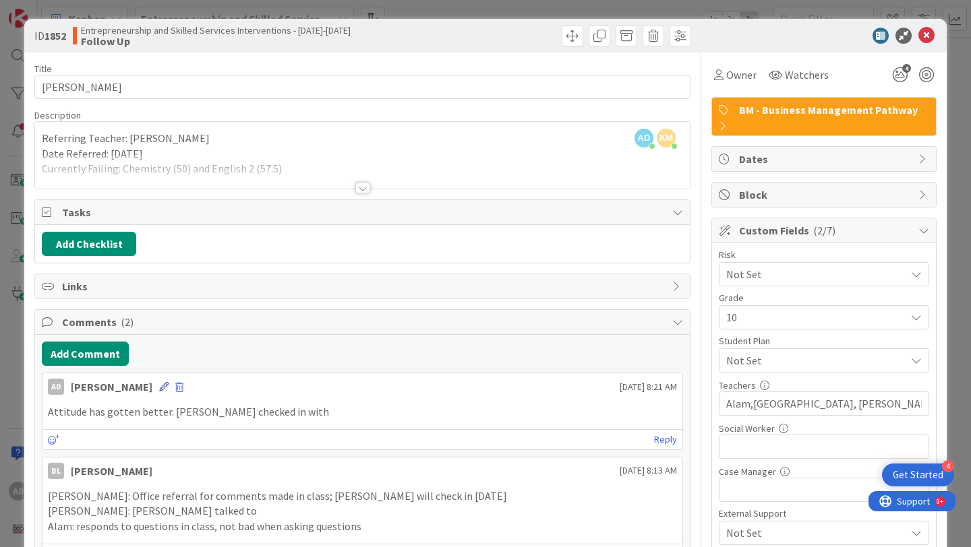
click at [159, 390] on icon at bounding box center [163, 386] width 9 height 9
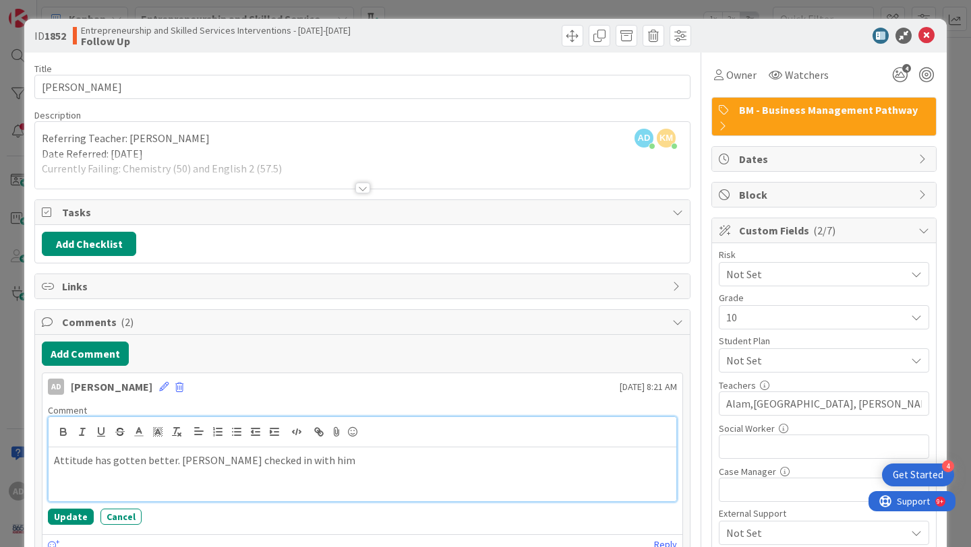
click at [167, 462] on p "Attitude has gotten better. [PERSON_NAME] checked in with him" at bounding box center [362, 461] width 617 height 16
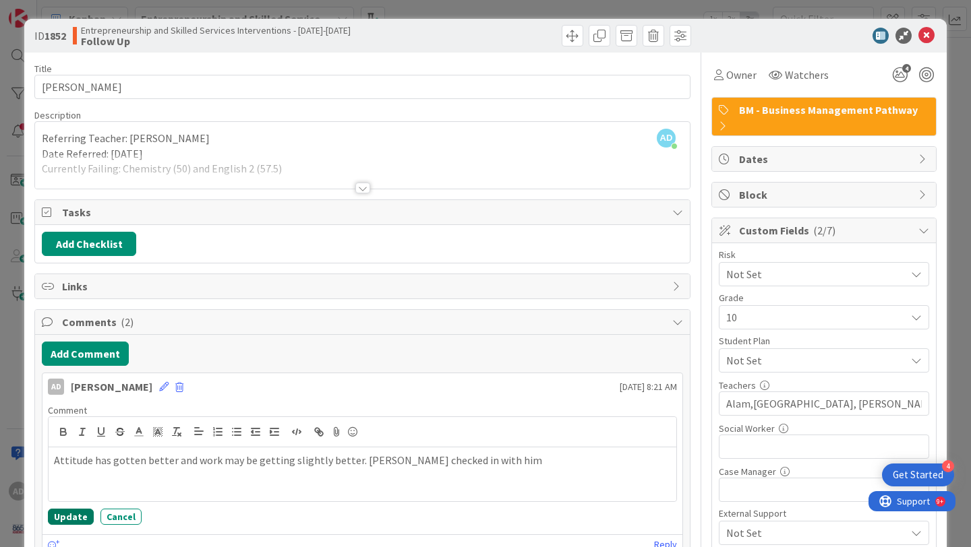
click at [74, 514] on button "Update" at bounding box center [71, 517] width 46 height 16
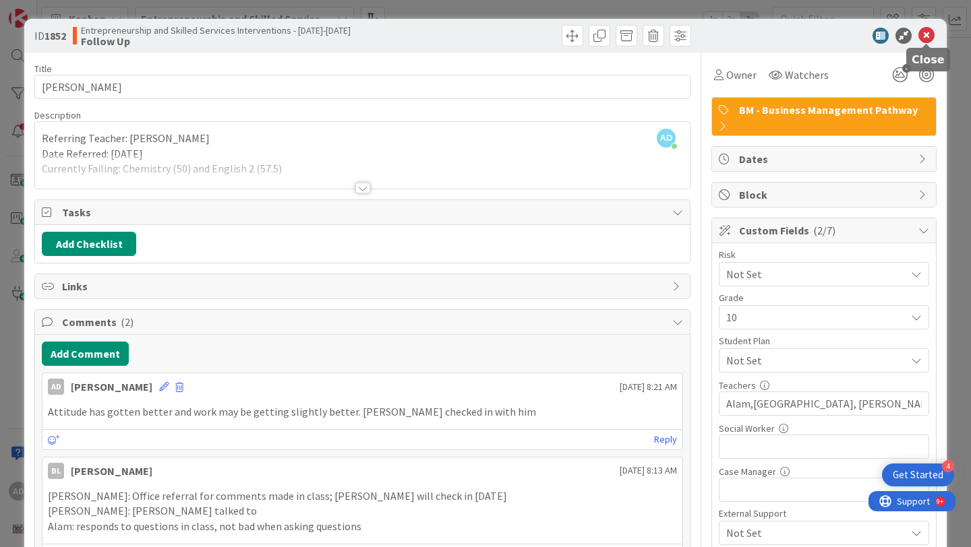
click at [928, 38] on icon at bounding box center [926, 36] width 16 height 16
